Goal: Task Accomplishment & Management: Complete application form

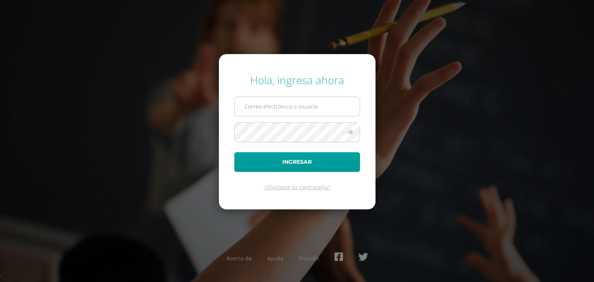
type input "criteriossecundaria@bilinguesanjuan.edu.gt"
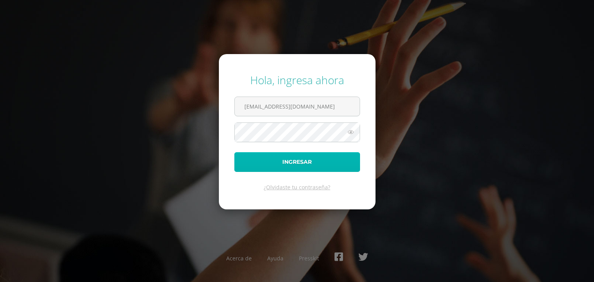
click at [265, 166] on button "Ingresar" at bounding box center [297, 162] width 126 height 20
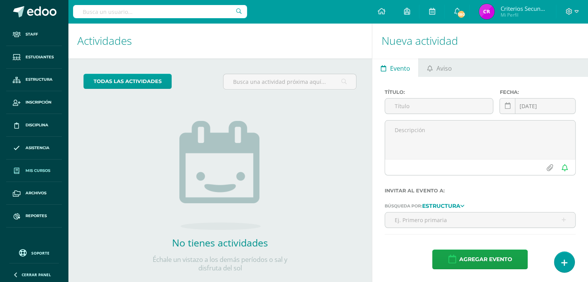
click at [37, 174] on link "Mis cursos" at bounding box center [34, 171] width 56 height 23
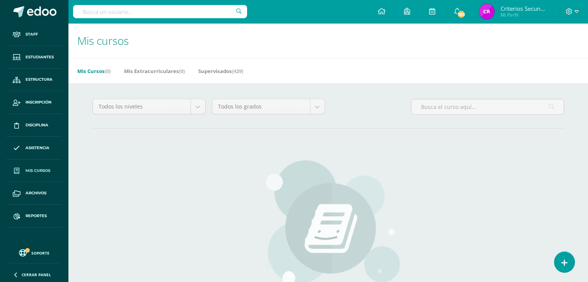
click at [141, 14] on input "text" at bounding box center [160, 11] width 174 height 13
type input "[PERSON_NAME]"
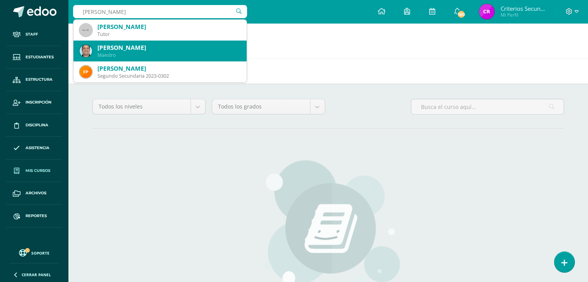
click at [158, 42] on div "Raúl Martínez Maestro" at bounding box center [160, 51] width 161 height 21
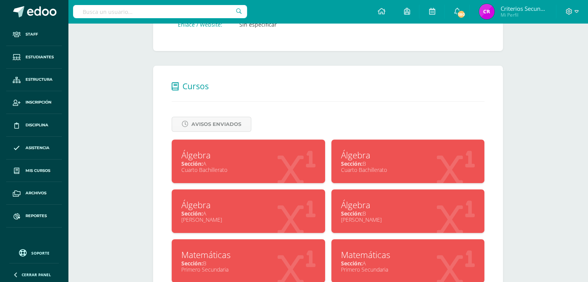
scroll to position [298, 0]
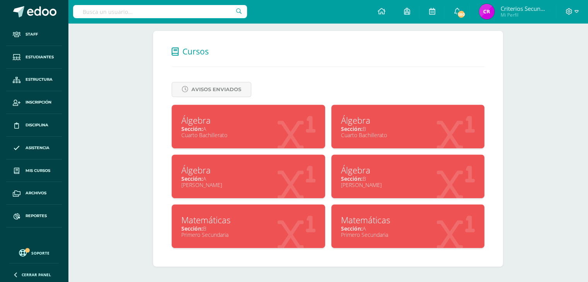
click at [381, 124] on div "Álgebra" at bounding box center [408, 120] width 134 height 12
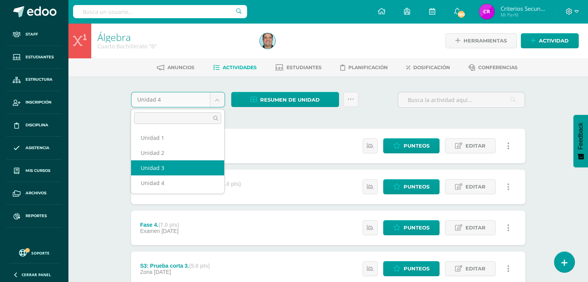
select select "Unidad 3"
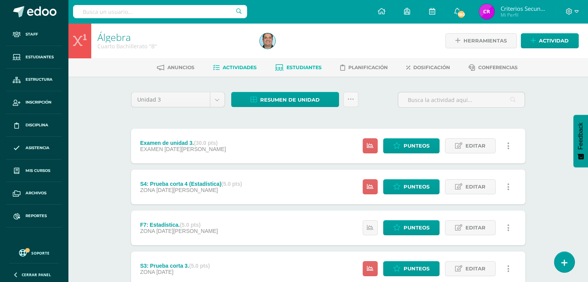
click at [298, 68] on span "Estudiantes" at bounding box center [303, 68] width 35 height 6
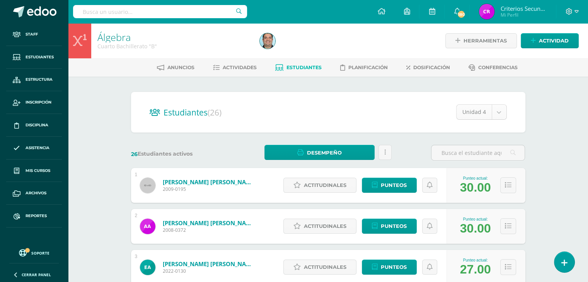
click at [498, 119] on div "Unidad 4" at bounding box center [481, 111] width 51 height 15
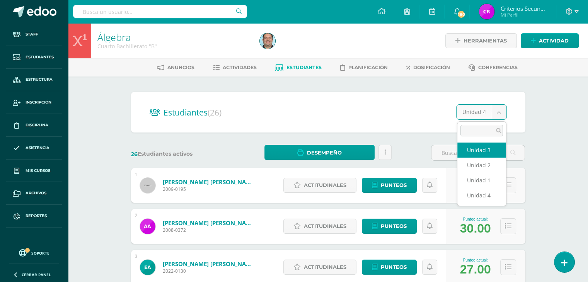
select select "/dashboard/teacher/section/747/students/?unit=29864"
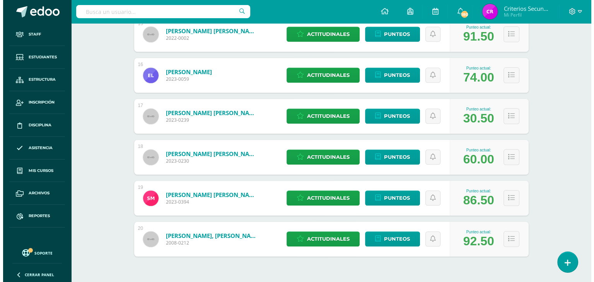
scroll to position [748, 0]
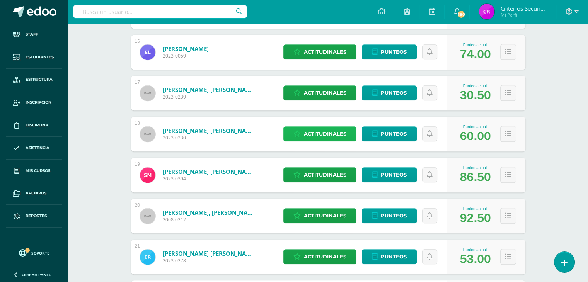
click at [337, 131] on span "Actitudinales" at bounding box center [325, 134] width 43 height 14
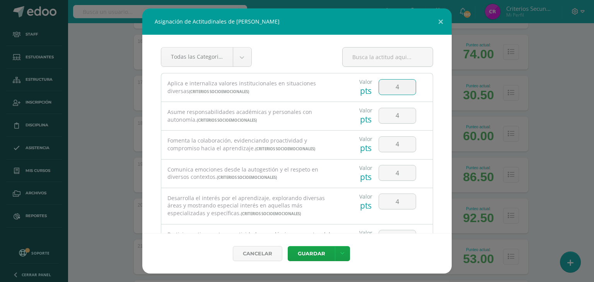
click at [397, 82] on input "4" at bounding box center [397, 87] width 37 height 15
type input "5"
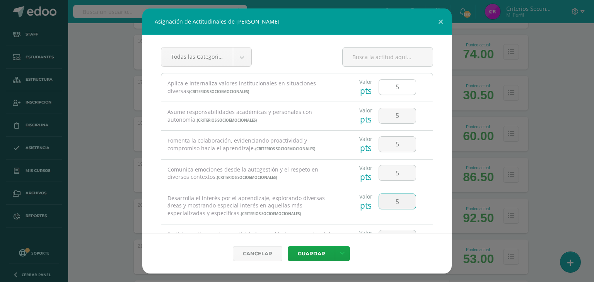
type input "5"
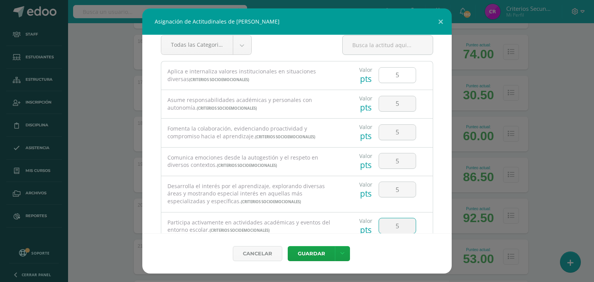
type input "5"
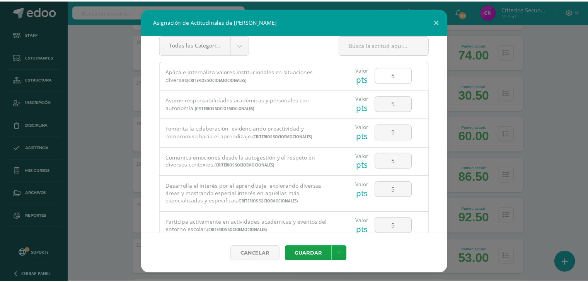
scroll to position [133, 0]
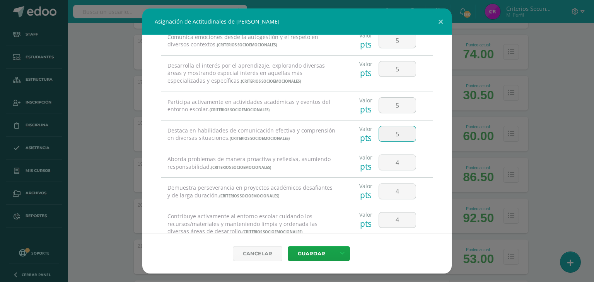
type input "5"
click at [313, 257] on button "Guardar" at bounding box center [311, 253] width 47 height 15
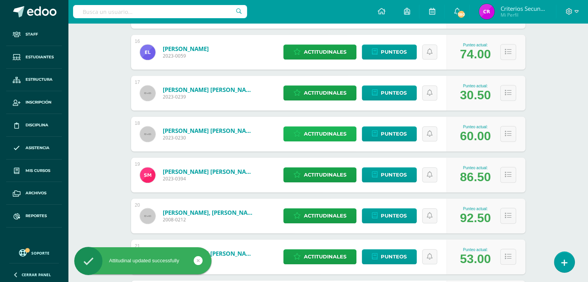
click at [332, 137] on span "Actitudinales" at bounding box center [325, 134] width 43 height 14
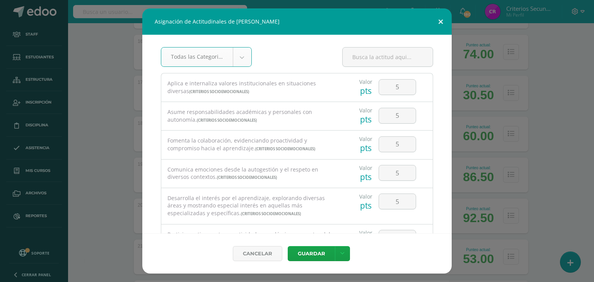
click at [442, 22] on button at bounding box center [440, 22] width 22 height 26
